Goal: Task Accomplishment & Management: Manage account settings

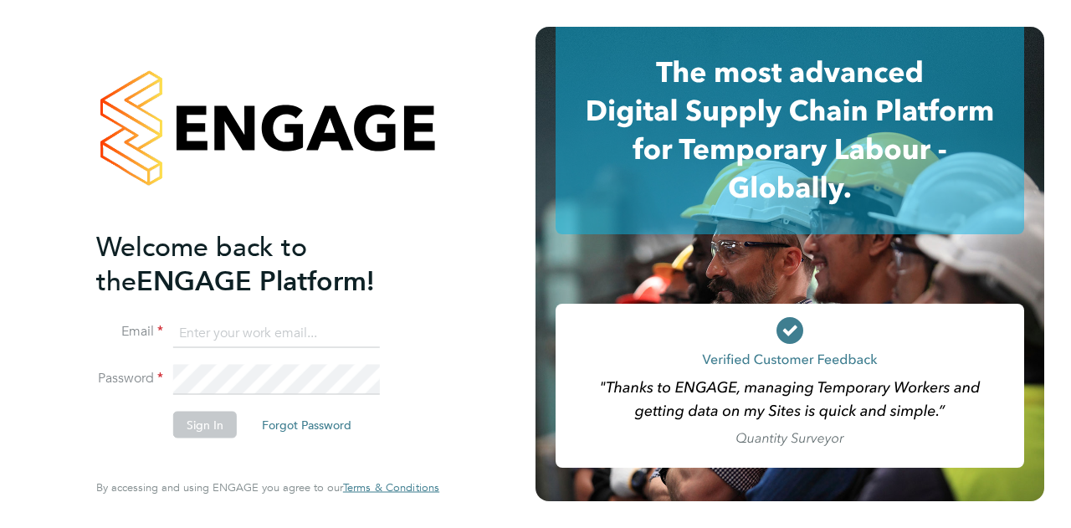
type input "[EMAIL_ADDRESS][PERSON_NAME][PERSON_NAME][DOMAIN_NAME]"
click at [204, 427] on button "Sign In" at bounding box center [205, 424] width 64 height 27
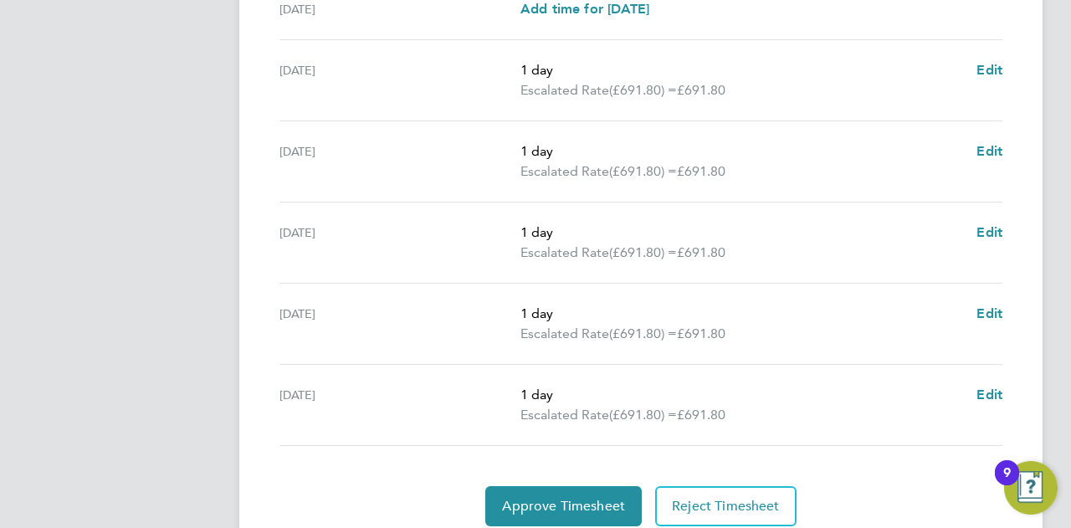
scroll to position [630, 0]
click at [553, 503] on span "Approve Timesheet" at bounding box center [563, 505] width 123 height 17
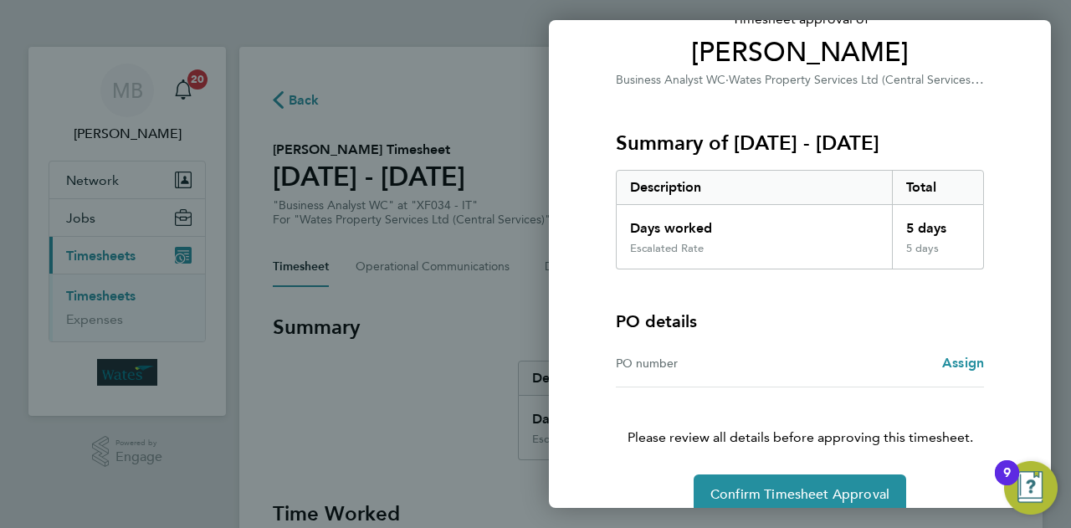
scroll to position [150, 0]
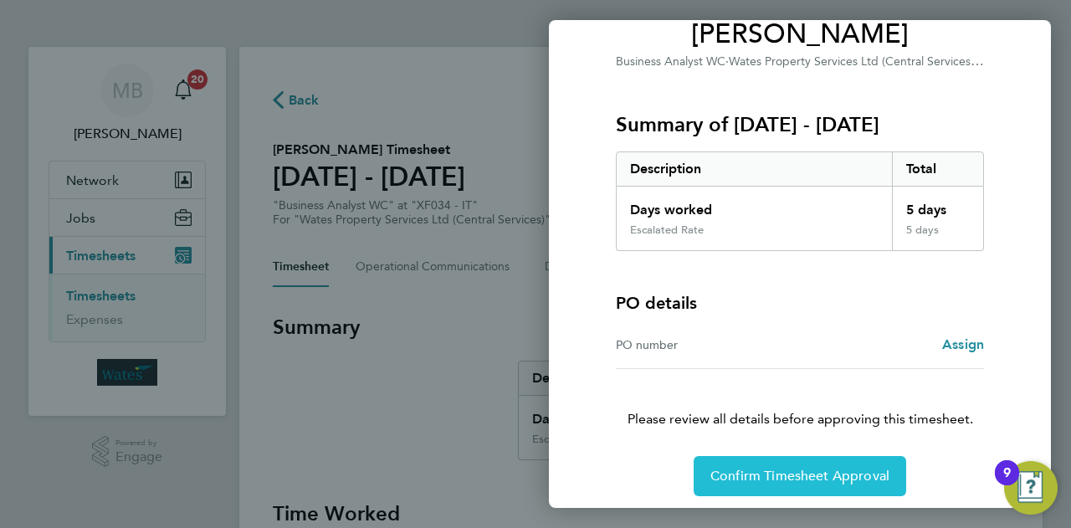
click at [776, 483] on button "Confirm Timesheet Approval" at bounding box center [800, 476] width 212 height 40
